Goal: Task Accomplishment & Management: Manage account settings

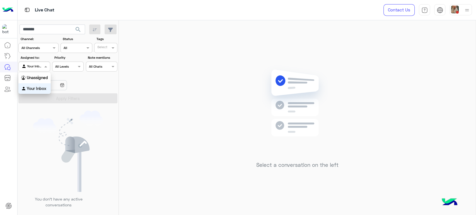
click at [36, 65] on div at bounding box center [34, 65] width 31 height 5
click at [38, 76] on b "Unassigned" at bounding box center [37, 77] width 21 height 5
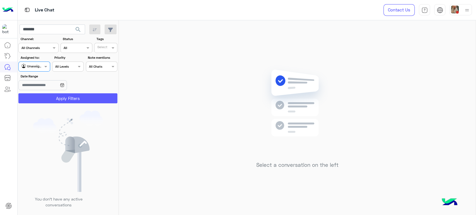
click at [62, 97] on button "Apply Filters" at bounding box center [67, 98] width 99 height 10
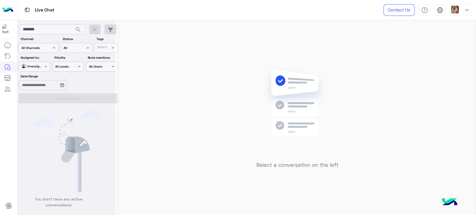
click at [47, 29] on div at bounding box center [67, 109] width 98 height 215
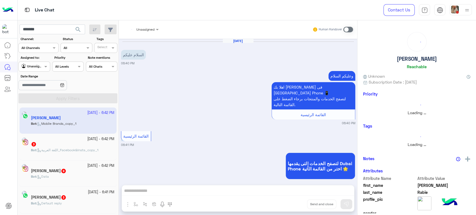
scroll to position [211, 0]
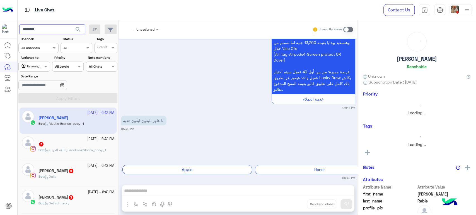
click at [53, 28] on input "*******" at bounding box center [52, 30] width 65 height 10
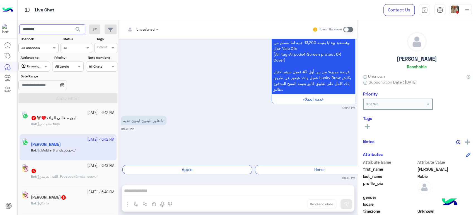
click at [71, 25] on button "search" at bounding box center [78, 31] width 14 height 12
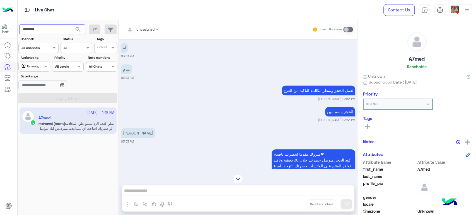
scroll to position [91, 0]
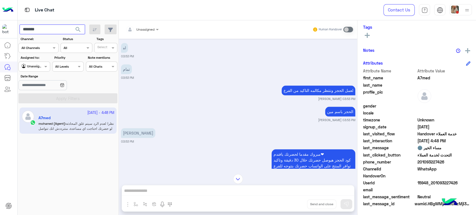
click at [35, 29] on input "*******" at bounding box center [52, 30] width 65 height 10
paste input "***"
click at [71, 25] on button "search" at bounding box center [78, 31] width 14 height 12
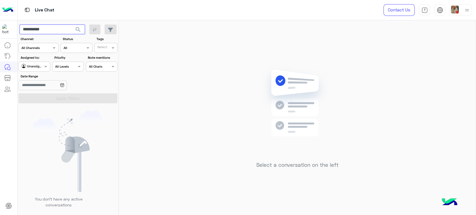
click at [55, 31] on input "**********" at bounding box center [52, 30] width 65 height 10
click at [25, 30] on input "**********" at bounding box center [52, 30] width 65 height 10
click at [24, 30] on input "**********" at bounding box center [52, 30] width 65 height 10
click at [23, 30] on input "**********" at bounding box center [52, 30] width 65 height 10
click at [71, 25] on button "search" at bounding box center [78, 31] width 14 height 12
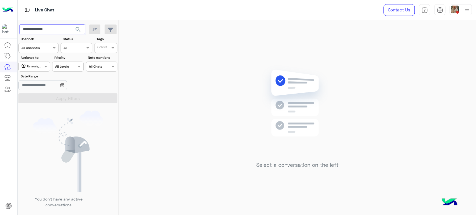
type input "**********"
click at [71, 25] on button "search" at bounding box center [78, 31] width 14 height 12
click at [39, 67] on div at bounding box center [34, 65] width 31 height 5
click at [57, 31] on input "**********" at bounding box center [52, 30] width 65 height 10
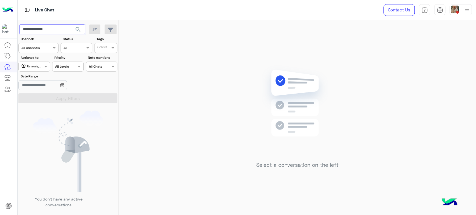
click at [57, 31] on input "**********" at bounding box center [52, 30] width 65 height 10
click at [71, 25] on button "search" at bounding box center [78, 31] width 14 height 12
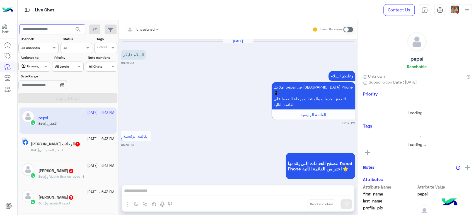
scroll to position [530, 0]
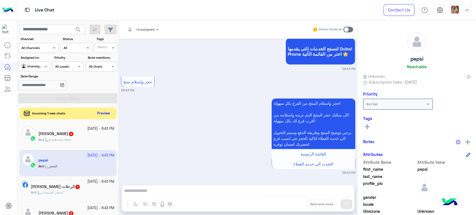
click at [99, 114] on button "Preview" at bounding box center [103, 114] width 17 height 8
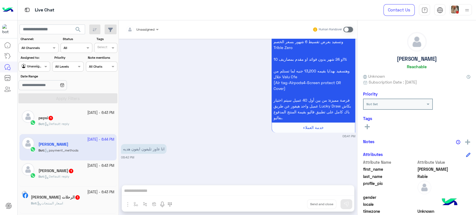
scroll to position [603, 0]
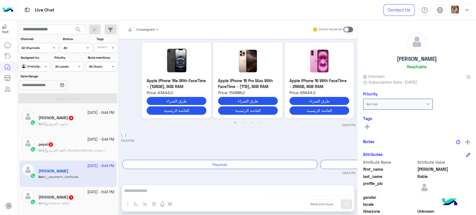
click at [72, 125] on div "Bot : عناوين الفروع" at bounding box center [76, 126] width 76 height 10
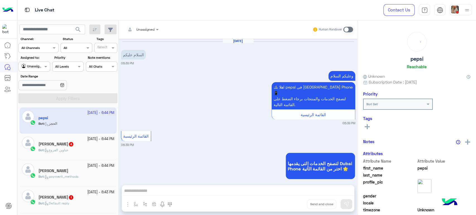
scroll to position [764, 0]
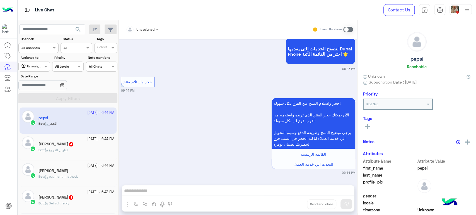
click at [67, 150] on span "عناوين الفروع" at bounding box center [57, 150] width 24 height 4
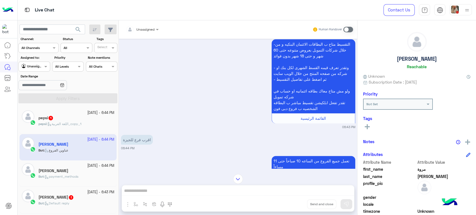
scroll to position [139, 0]
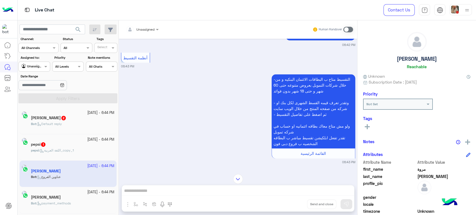
click at [83, 119] on div "[PERSON_NAME] 2" at bounding box center [72, 119] width 83 height 6
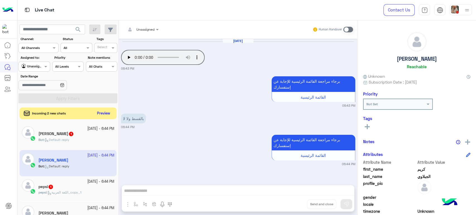
click at [100, 113] on button "Preview" at bounding box center [103, 114] width 17 height 8
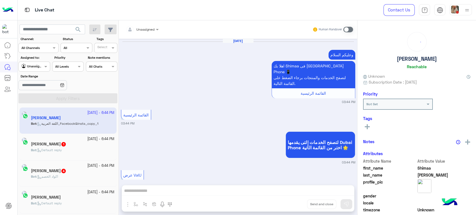
scroll to position [580, 0]
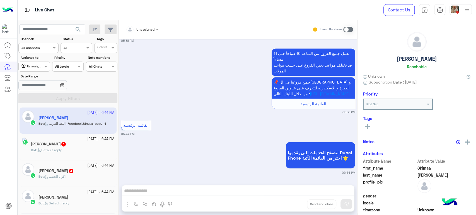
click at [98, 139] on small "[DATE] - 6:44 PM" at bounding box center [100, 139] width 27 height 5
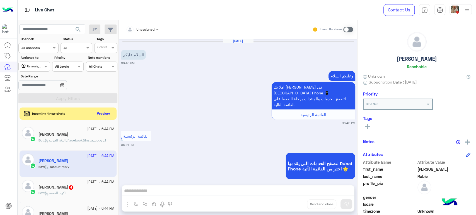
scroll to position [661, 0]
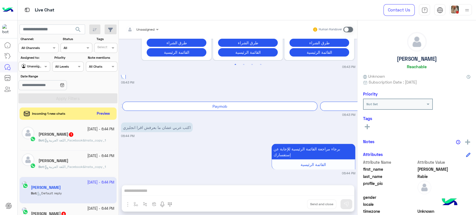
click at [92, 141] on span "اللغة العربية_Facebook&Insta_copy_1" at bounding box center [75, 140] width 61 height 4
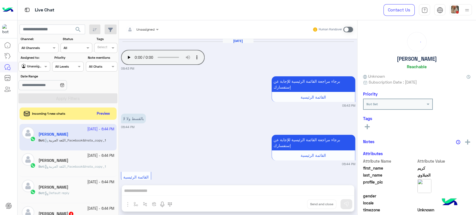
scroll to position [57, 0]
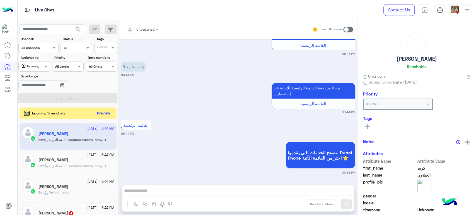
click at [105, 112] on button "Preview" at bounding box center [103, 114] width 17 height 8
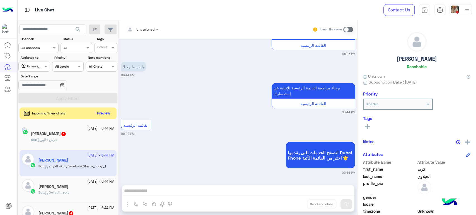
click at [105, 112] on button "Preview" at bounding box center [103, 114] width 17 height 8
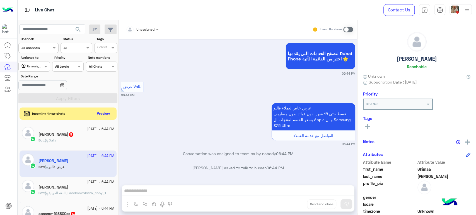
scroll to position [604, 0]
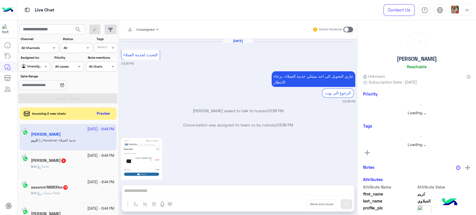
scroll to position [1068, 0]
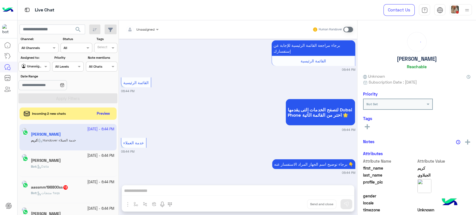
click at [78, 168] on div "Bot : Data" at bounding box center [72, 169] width 83 height 10
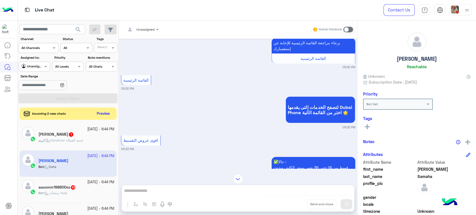
scroll to position [385, 0]
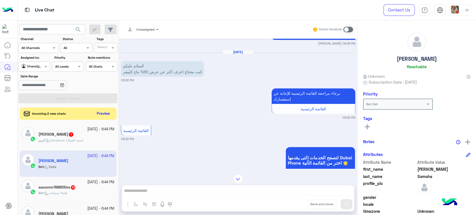
click at [82, 188] on div "aassmm198800ss 13" at bounding box center [76, 188] width 76 height 6
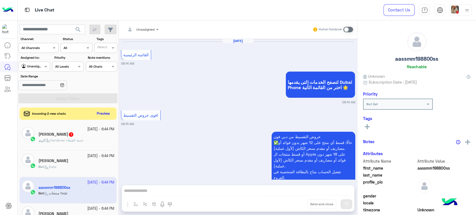
scroll to position [808, 0]
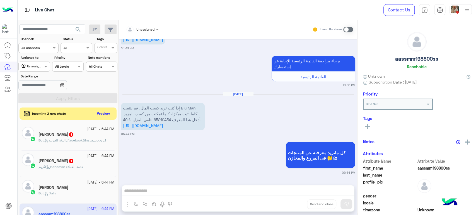
click at [67, 142] on span "اللغة العربية_Facebook&Insta_copy_1" at bounding box center [75, 140] width 61 height 4
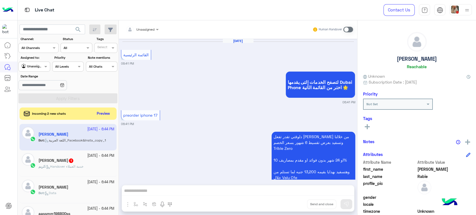
scroll to position [651, 0]
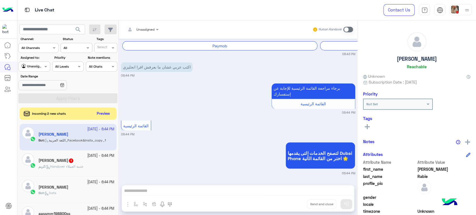
click at [83, 165] on span "Handover خدمة العملاء" at bounding box center [64, 166] width 37 height 4
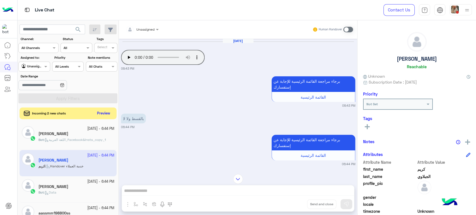
click at [109, 113] on button "Preview" at bounding box center [103, 114] width 17 height 8
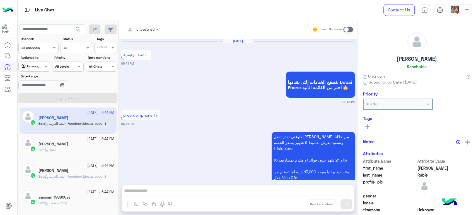
scroll to position [651, 0]
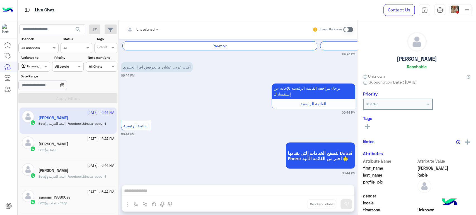
click at [72, 121] on app-inbox-user "[DATE] - 6:44 PM [PERSON_NAME] Bot : اللغة العربية_Facebook&Insta_copy_1" at bounding box center [68, 121] width 97 height 26
click at [76, 146] on div "[PERSON_NAME]" at bounding box center [76, 145] width 76 height 6
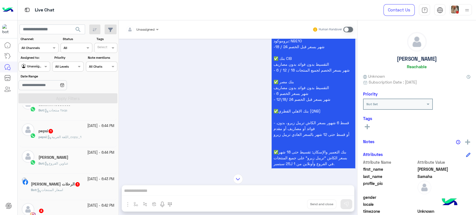
click at [64, 175] on div "[DATE] - 6:43 PM [PERSON_NAME] الرحلات 1 Bot : اسعار المنتجات" at bounding box center [68, 187] width 97 height 26
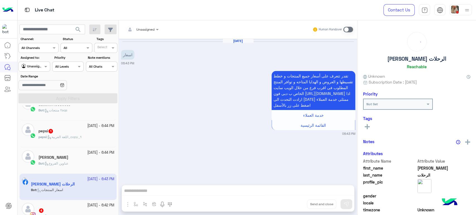
click at [64, 159] on h5 "[PERSON_NAME]" at bounding box center [53, 157] width 30 height 5
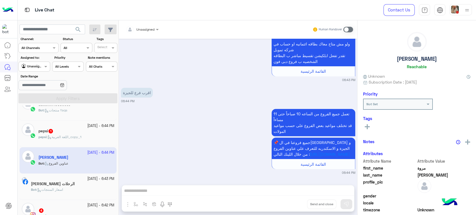
click at [65, 134] on div "pepsi 1" at bounding box center [76, 132] width 76 height 6
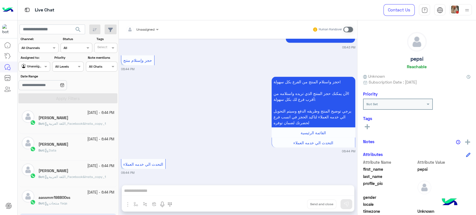
click at [70, 125] on span "اللغة العربية_Facebook&Insta_copy_1" at bounding box center [75, 123] width 61 height 4
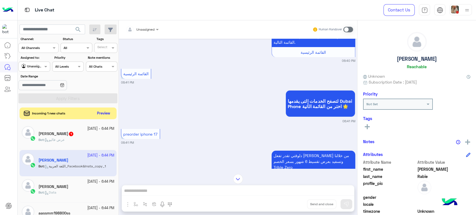
click at [98, 116] on button "Preview" at bounding box center [103, 114] width 17 height 8
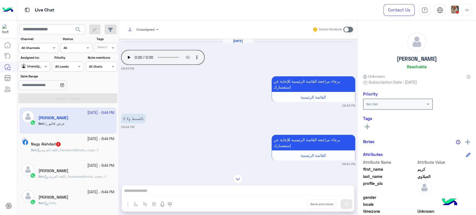
click at [74, 153] on div "Bot : اللغة العربية_Facebook&Insta_copy_1" at bounding box center [72, 153] width 83 height 10
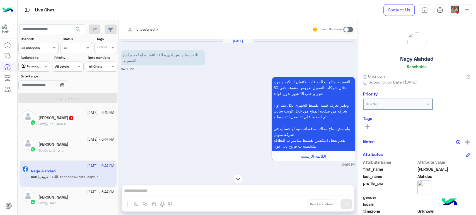
click at [95, 123] on div "Bot : PRE ORDER" at bounding box center [76, 126] width 76 height 10
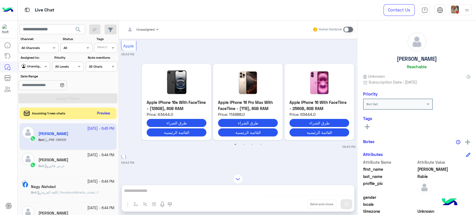
click at [107, 113] on button "Preview" at bounding box center [103, 114] width 17 height 8
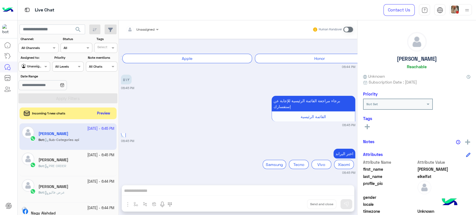
click at [104, 113] on button "Preview" at bounding box center [103, 114] width 17 height 8
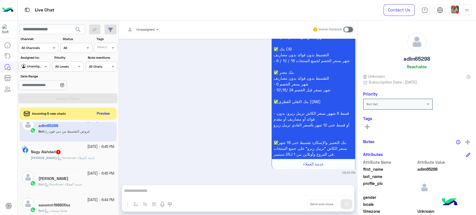
click at [87, 173] on small "[DATE] - 6:45 PM" at bounding box center [100, 173] width 27 height 5
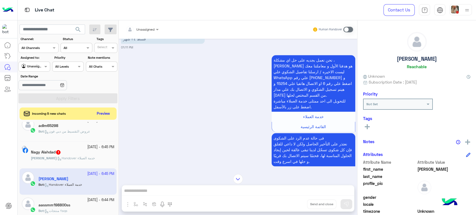
click at [72, 138] on div "Bot : عروض التقسيط من دبي فون" at bounding box center [76, 134] width 76 height 10
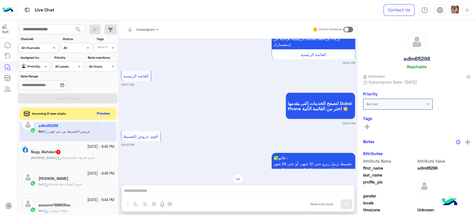
scroll to position [11, 0]
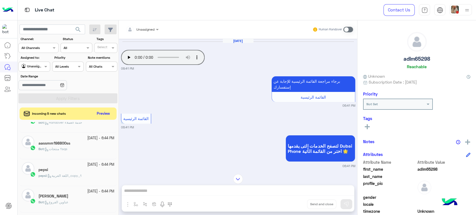
click at [80, 153] on div "Bot : منتجات faqs" at bounding box center [76, 152] width 76 height 10
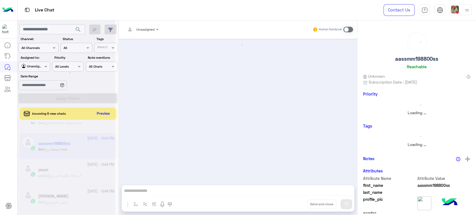
scroll to position [124, 0]
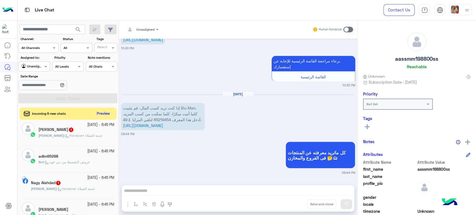
click at [76, 155] on div "adlm65298" at bounding box center [76, 157] width 76 height 6
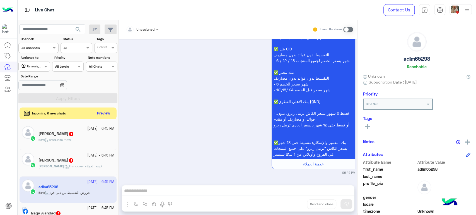
click at [111, 113] on button "Preview" at bounding box center [103, 114] width 17 height 8
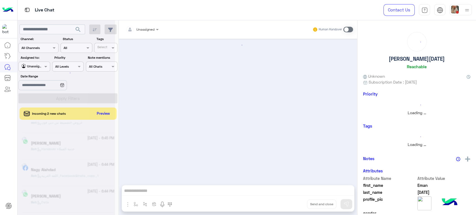
click at [66, 154] on div at bounding box center [67, 109] width 98 height 215
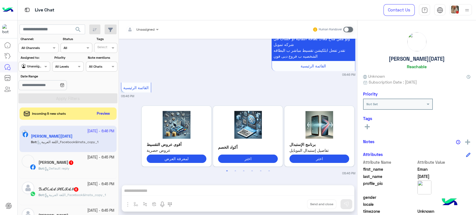
scroll to position [62, 0]
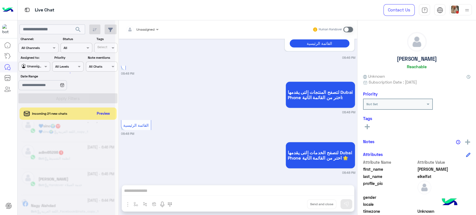
scroll to position [552, 0]
click at [468, 17] on div "Contact Us Help Center عربي English" at bounding box center [425, 10] width 101 height 20
click at [467, 13] on img at bounding box center [466, 10] width 7 height 7
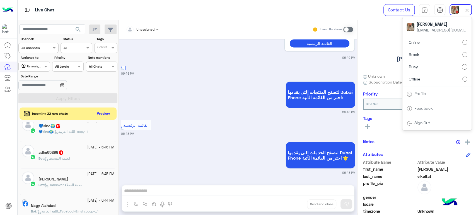
click at [452, 77] on label "Offline" at bounding box center [436, 79] width 61 height 10
click at [30, 69] on div "Unassigned" at bounding box center [31, 67] width 21 height 6
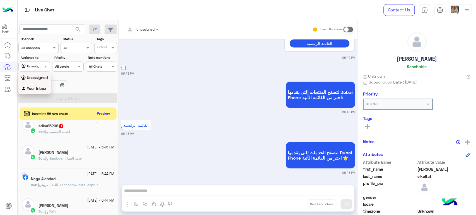
click at [30, 85] on div "Your Inbox" at bounding box center [34, 88] width 32 height 11
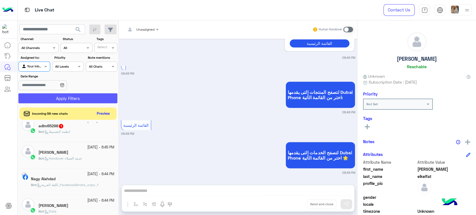
click at [44, 93] on button "Apply Filters" at bounding box center [67, 98] width 99 height 10
